Goal: Transaction & Acquisition: Purchase product/service

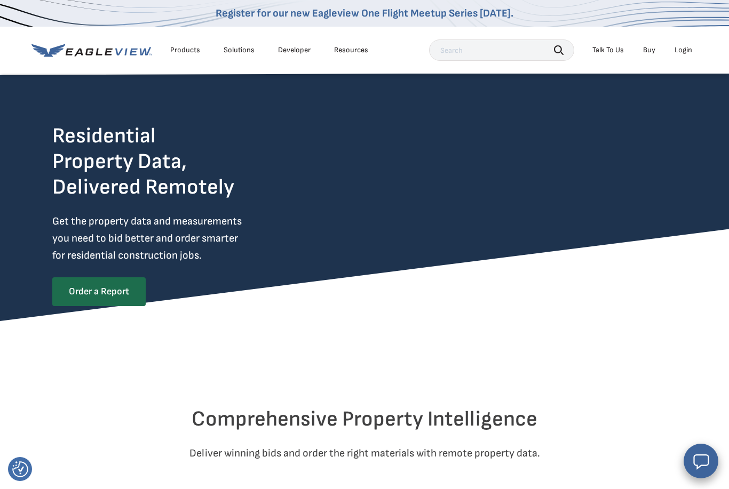
click at [687, 50] on div "Login" at bounding box center [684, 50] width 18 height 10
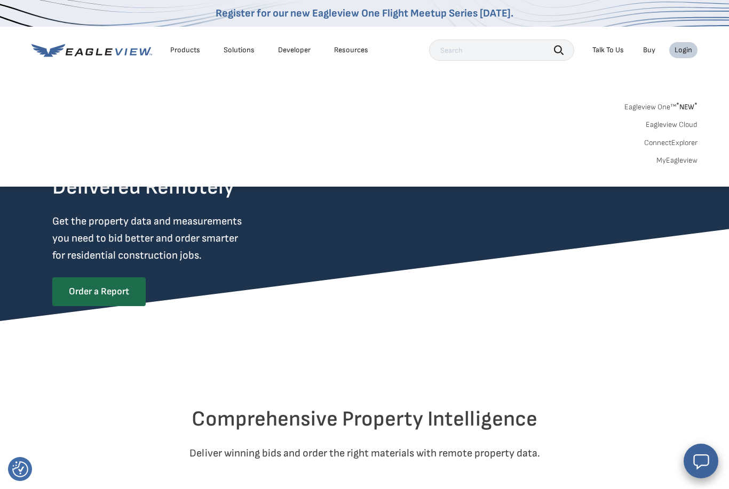
click at [671, 158] on link "MyEagleview" at bounding box center [676, 161] width 41 height 10
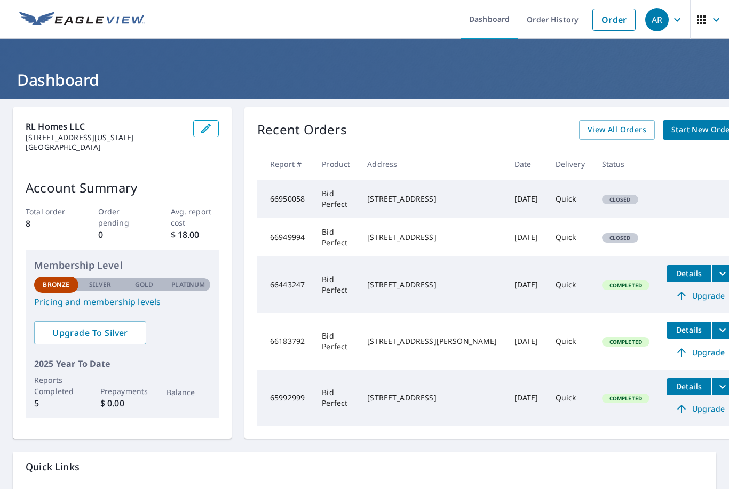
click at [671, 132] on span "Start New Order" at bounding box center [702, 129] width 62 height 13
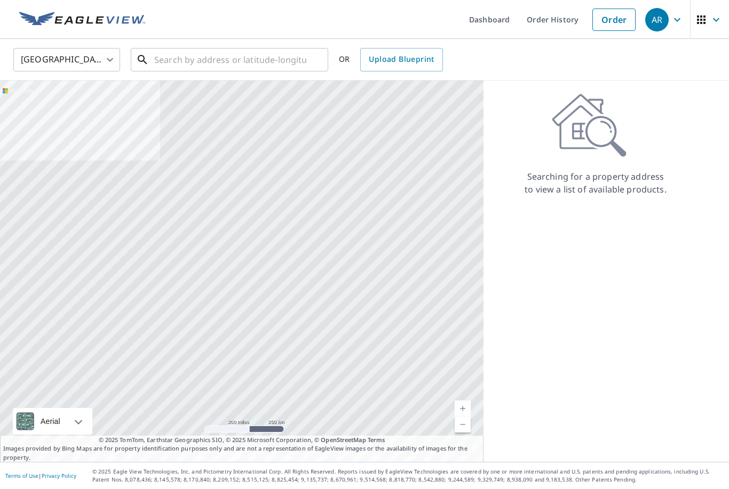
click at [247, 66] on input "text" at bounding box center [230, 60] width 152 height 30
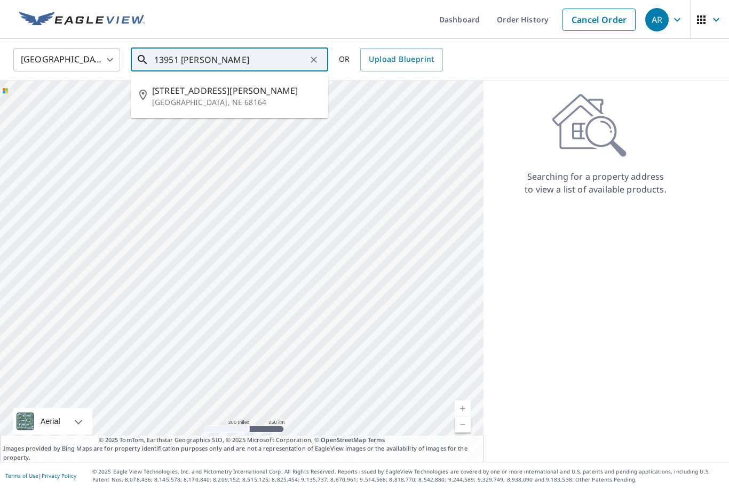
click at [260, 100] on p "Omaha, NE 68164" at bounding box center [236, 102] width 168 height 11
type input "13951 Jaynes St Omaha, NE 68164"
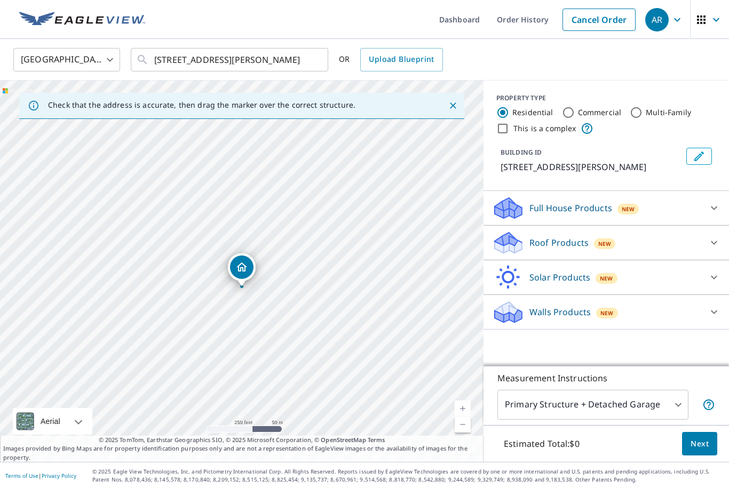
click at [572, 240] on p "Roof Products" at bounding box center [558, 242] width 59 height 13
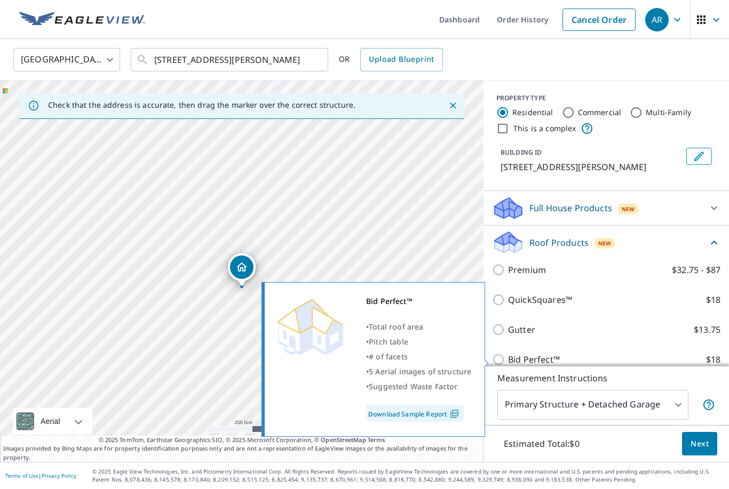
click at [512, 362] on p "Bid Perfect™" at bounding box center [534, 359] width 52 height 13
click at [508, 362] on input "Bid Perfect™ $18" at bounding box center [500, 359] width 16 height 13
checkbox input "true"
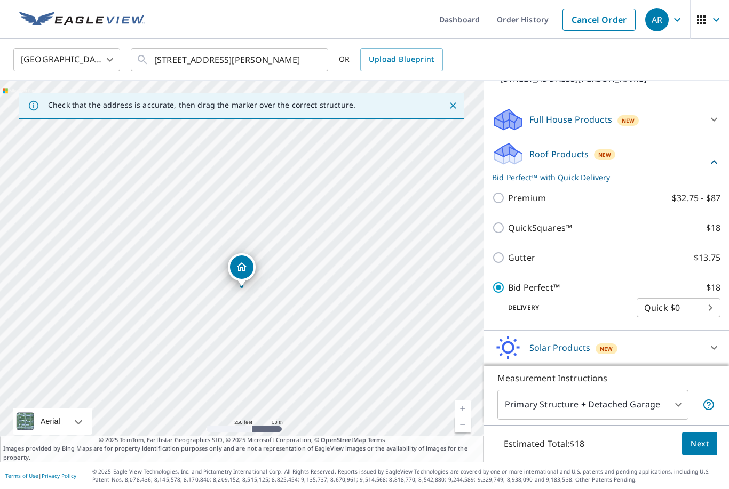
scroll to position [89, 0]
click at [695, 451] on span "Next" at bounding box center [700, 444] width 18 height 13
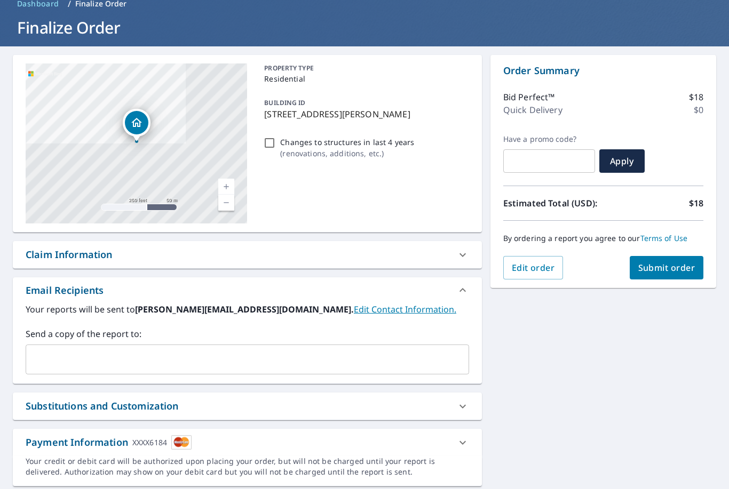
scroll to position [51, 0]
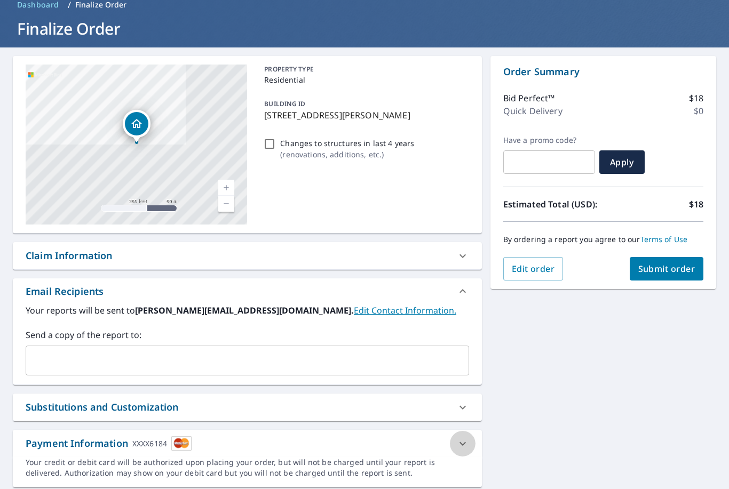
click at [463, 440] on icon at bounding box center [462, 444] width 13 height 13
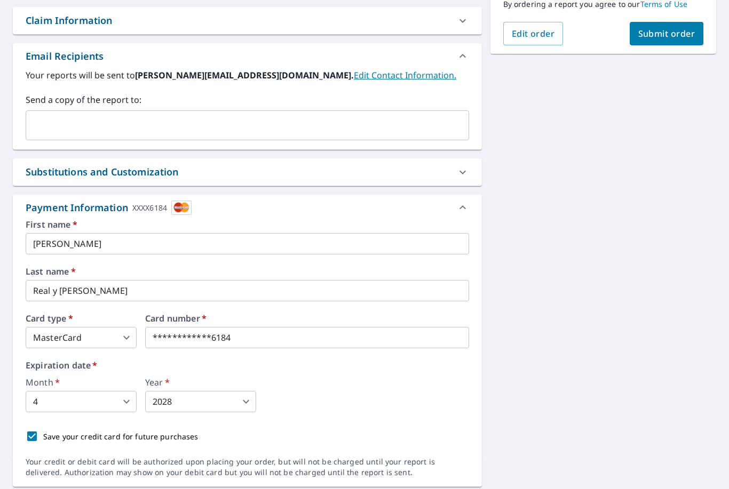
scroll to position [286, 0]
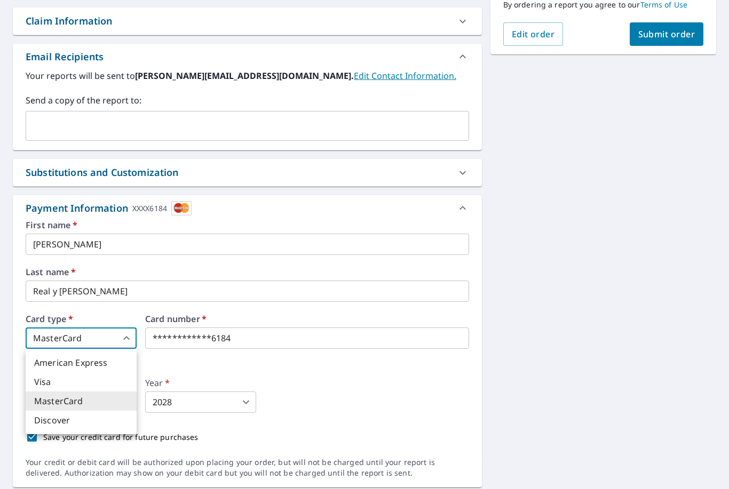
click at [121, 337] on body "AR AR Dashboard Order History Cancel Order AR Dashboard / Finalize Order Finali…" at bounding box center [364, 244] width 729 height 489
click at [94, 385] on li "Visa" at bounding box center [81, 381] width 111 height 19
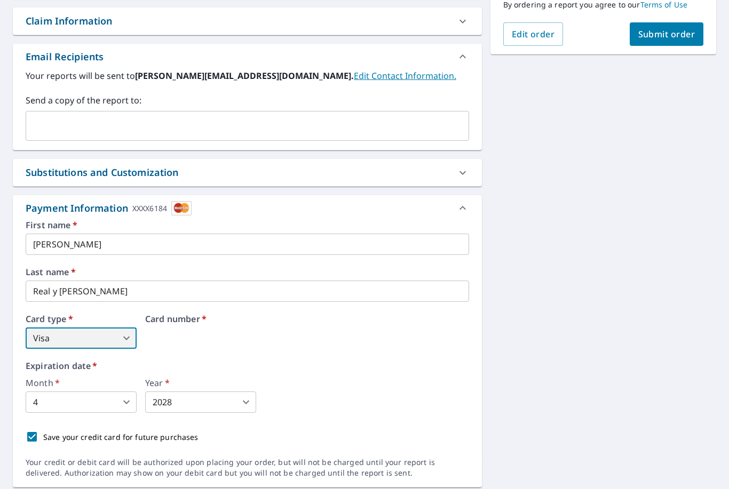
type input "2"
click at [118, 403] on body "AR AR Dashboard Order History Cancel Order AR Dashboard / Finalize Order Finali…" at bounding box center [364, 244] width 729 height 489
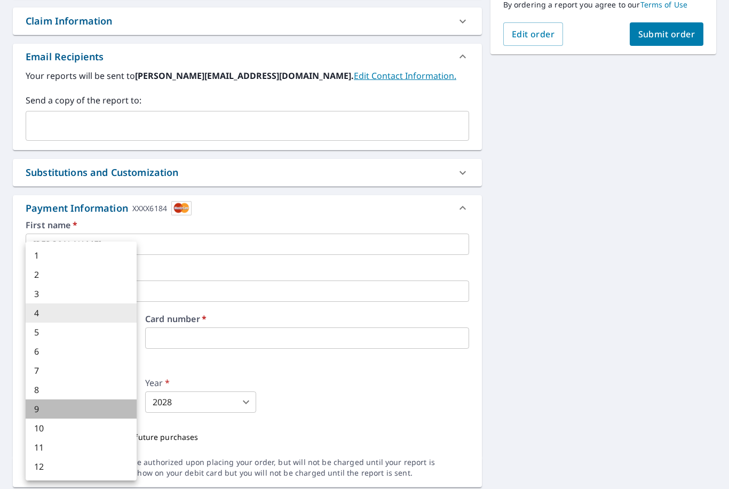
click at [105, 406] on li "9" at bounding box center [81, 409] width 111 height 19
type input "9"
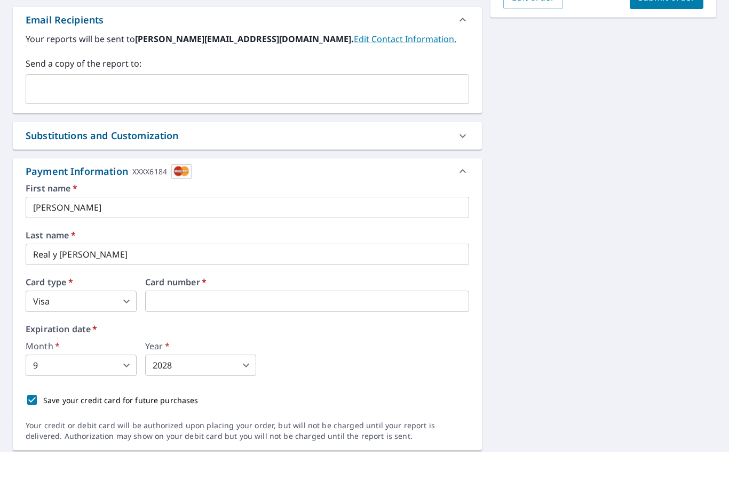
scroll to position [151, 0]
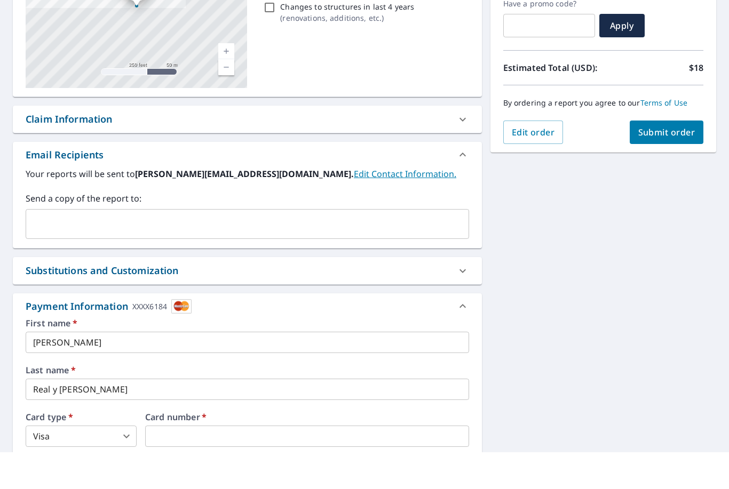
click at [687, 163] on span "Submit order" at bounding box center [666, 169] width 57 height 12
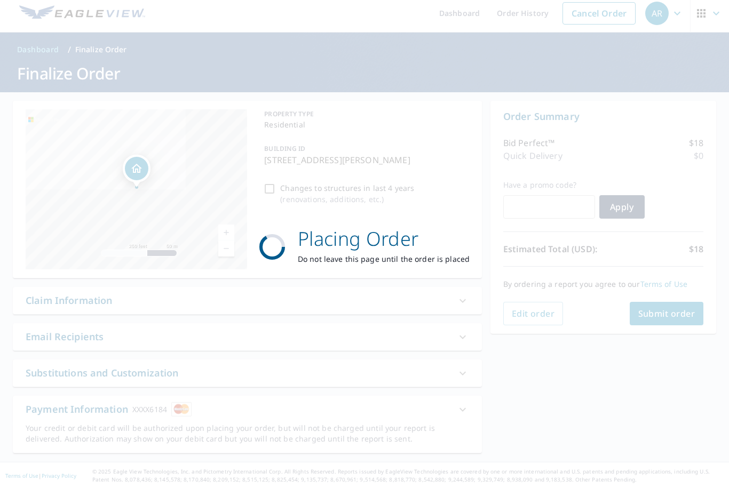
scroll to position [0, 0]
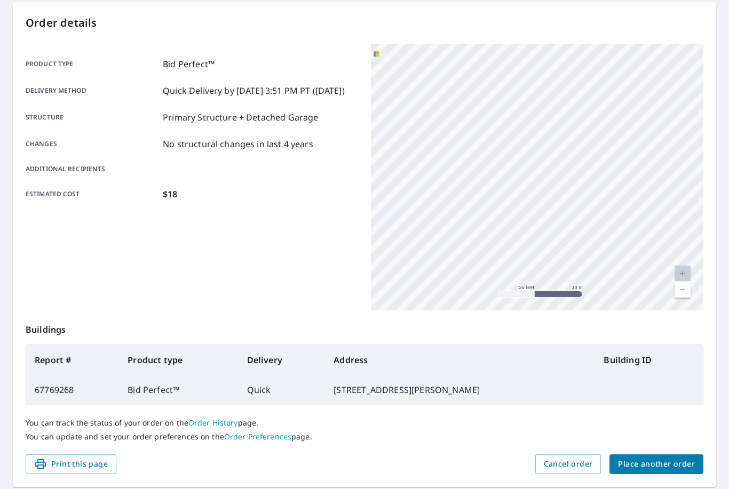
scroll to position [104, 0]
click at [225, 419] on link "Order History" at bounding box center [213, 424] width 50 height 10
